Goal: Information Seeking & Learning: Learn about a topic

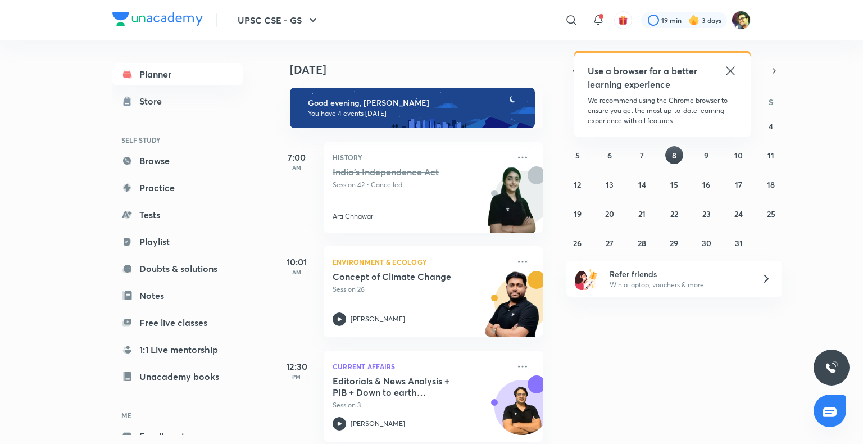
click at [375, 190] on div "India's Independence Act Session 42 • Cancelled [PERSON_NAME]" at bounding box center [420, 193] width 176 height 55
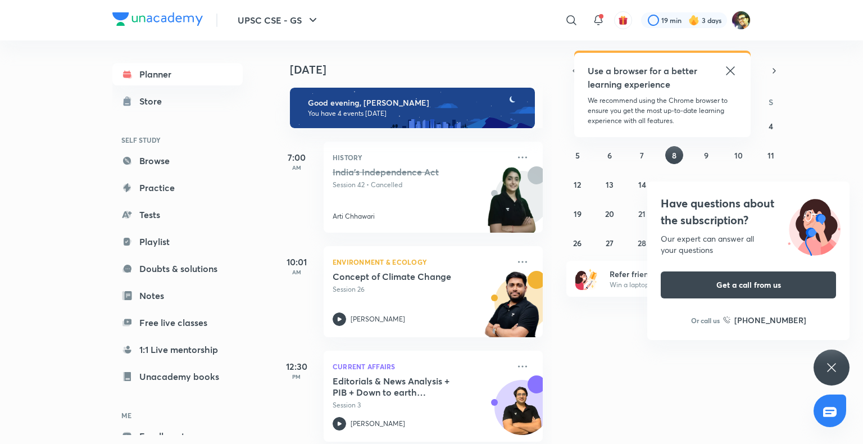
scroll to position [119, 0]
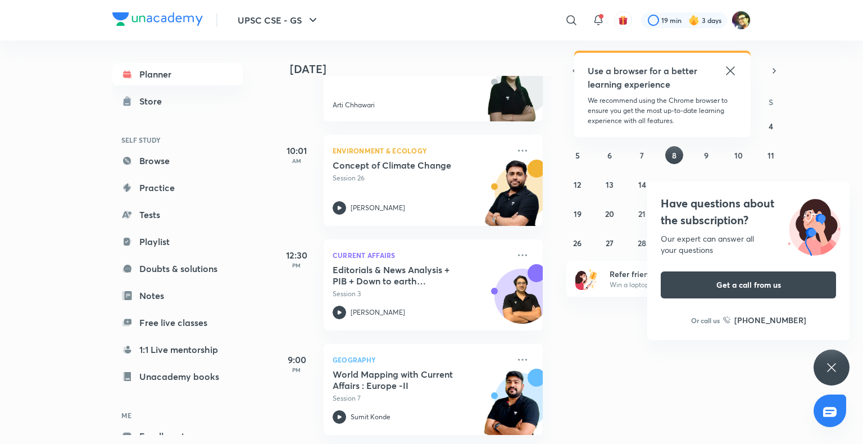
click at [733, 67] on icon at bounding box center [730, 70] width 8 height 8
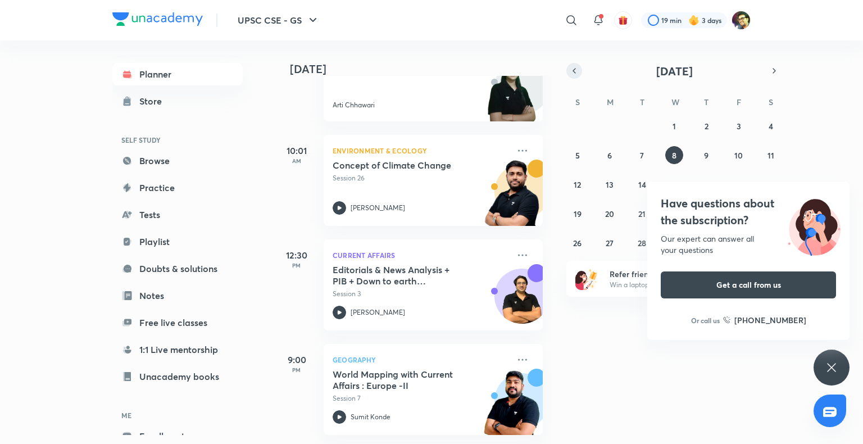
click at [575, 65] on button "button" at bounding box center [574, 71] width 16 height 16
click at [614, 152] on button "4" at bounding box center [609, 155] width 18 height 18
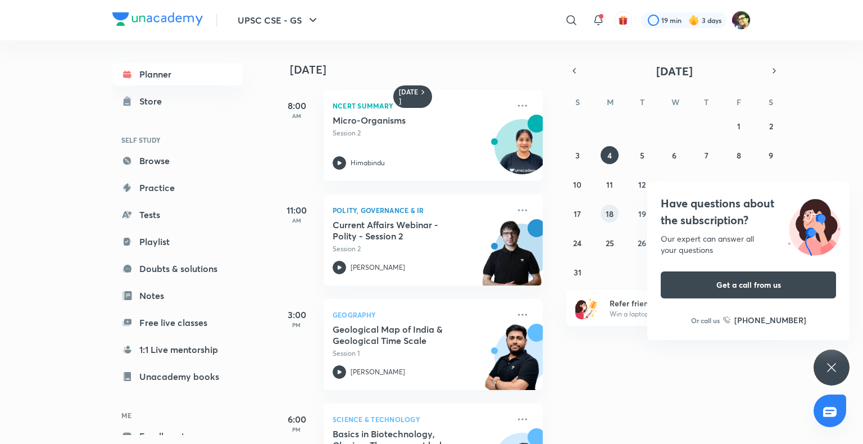
click at [607, 217] on abbr "18" at bounding box center [609, 213] width 8 height 11
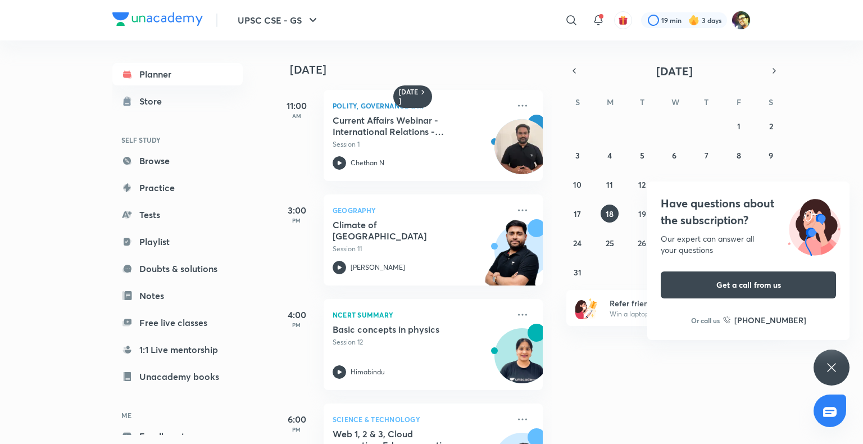
click at [824, 361] on div "Have questions about the subscription? Our expert can answer all your questions…" at bounding box center [831, 367] width 36 height 36
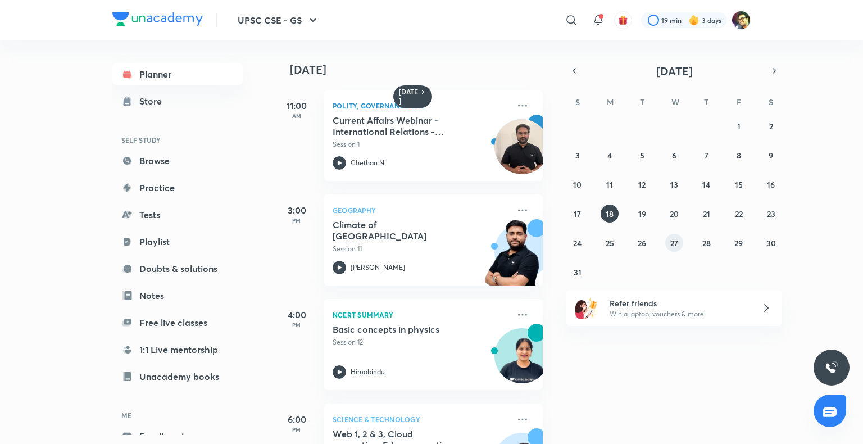
click at [675, 243] on abbr "27" at bounding box center [674, 243] width 8 height 11
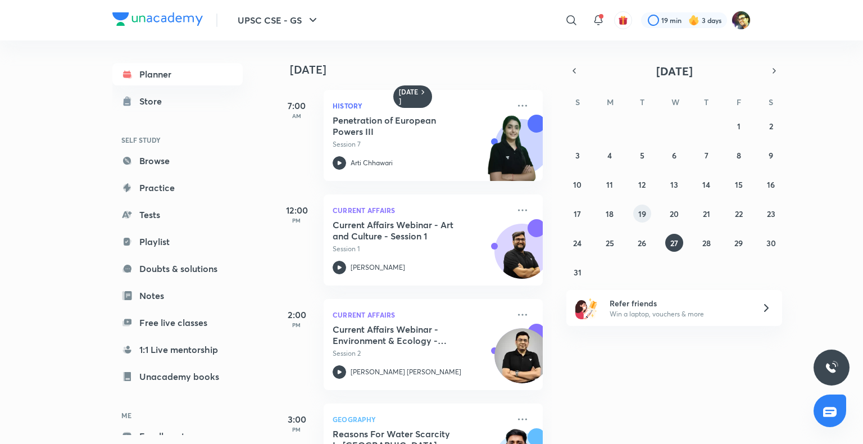
click at [639, 217] on abbr "19" at bounding box center [642, 213] width 8 height 11
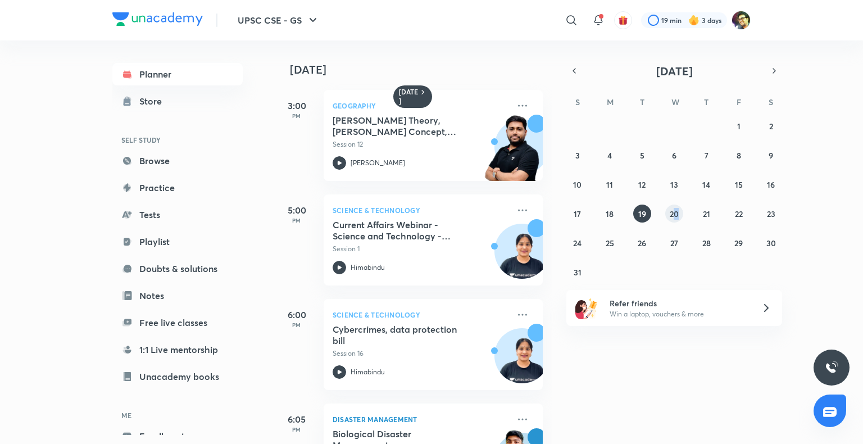
drag, startPoint x: 685, startPoint y: 210, endPoint x: 672, endPoint y: 211, distance: 13.5
click at [672, 211] on div "27 28 29 30 31 1 2 3 4 5 6 7 8 9 10 11 12 13 14 15 16 17 18 19 20 21 22 23 24 2…" at bounding box center [674, 199] width 216 height 164
click at [672, 211] on abbr "20" at bounding box center [673, 213] width 9 height 11
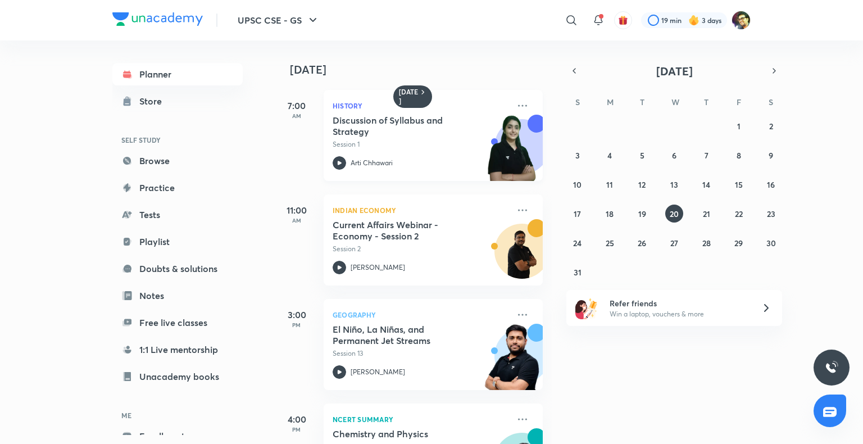
click at [400, 136] on h5 "Discussion of Syllabus and Strategy" at bounding box center [402, 126] width 140 height 22
click at [703, 216] on abbr "21" at bounding box center [706, 213] width 7 height 11
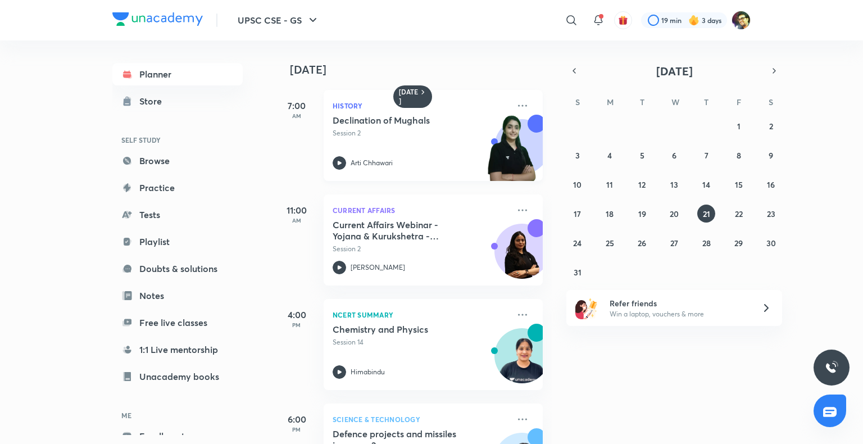
click at [359, 133] on p "Session 2" at bounding box center [420, 133] width 176 height 10
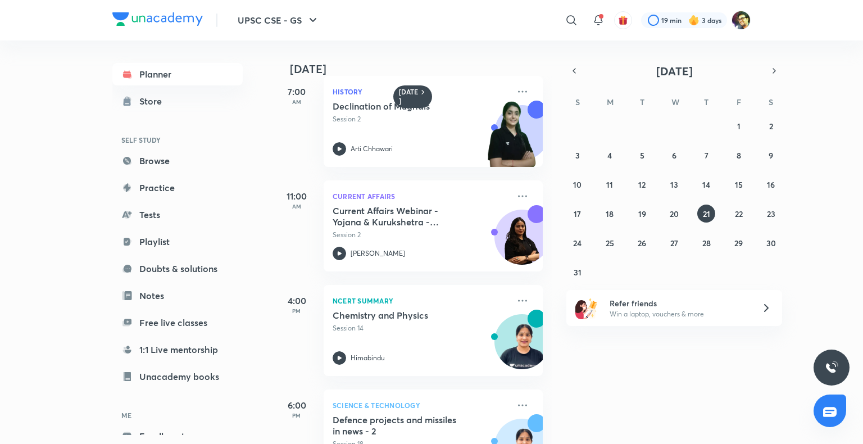
scroll to position [12, 0]
